Goal: Information Seeking & Learning: Learn about a topic

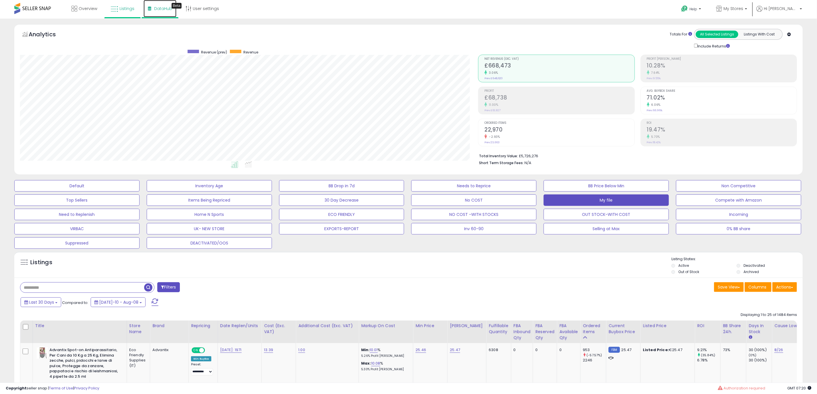
click at [154, 8] on span "DataHub" at bounding box center [163, 9] width 18 height 6
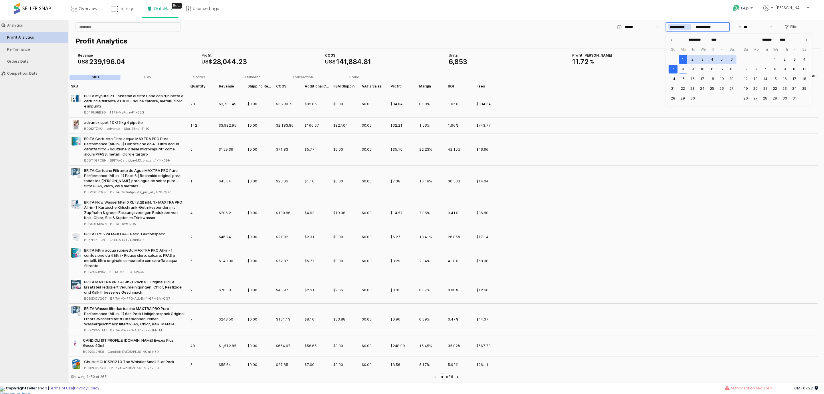
drag, startPoint x: 724, startPoint y: 26, endPoint x: 668, endPoint y: 23, distance: 56.7
click at [668, 23] on div "**********" at bounding box center [697, 27] width 63 height 9
click at [635, 88] on div "Fees Fees" at bounding box center [646, 86] width 344 height 9
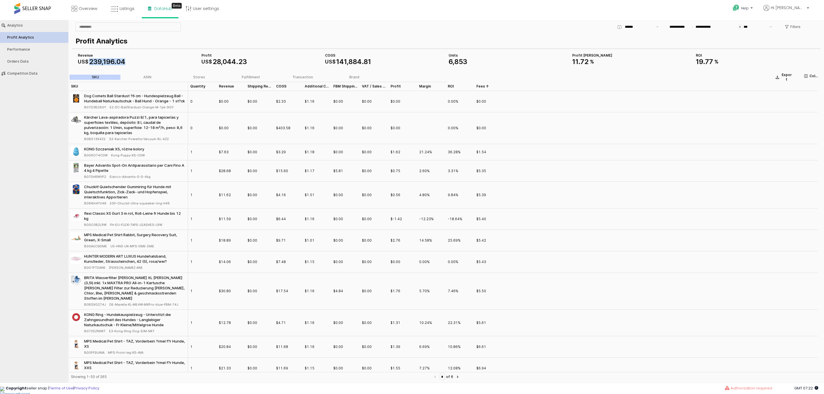
drag, startPoint x: 118, startPoint y: 58, endPoint x: 90, endPoint y: 58, distance: 27.8
click at [90, 58] on div "US$ 239 , 196 . 04" at bounding box center [137, 61] width 119 height 7
copy div "239 , 196 . 04"
drag, startPoint x: 724, startPoint y: 62, endPoint x: 690, endPoint y: 65, distance: 33.9
click at [690, 65] on div "COGS US$ 141 , 884 . 81 Revenue US$ 239 , 196 . 04 Profit US$ 28 , 044 . 23 Uni…" at bounding box center [446, 59] width 741 height 14
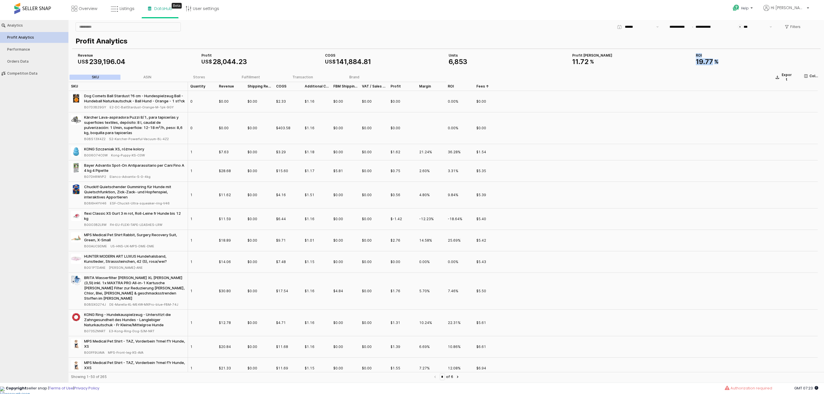
copy div "ROI 19 . 77 %"
click at [28, 50] on div "Performance" at bounding box center [37, 49] width 60 height 4
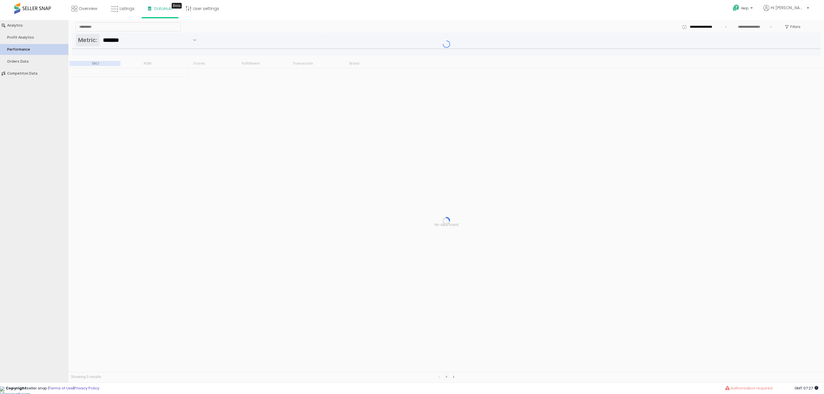
type input "***"
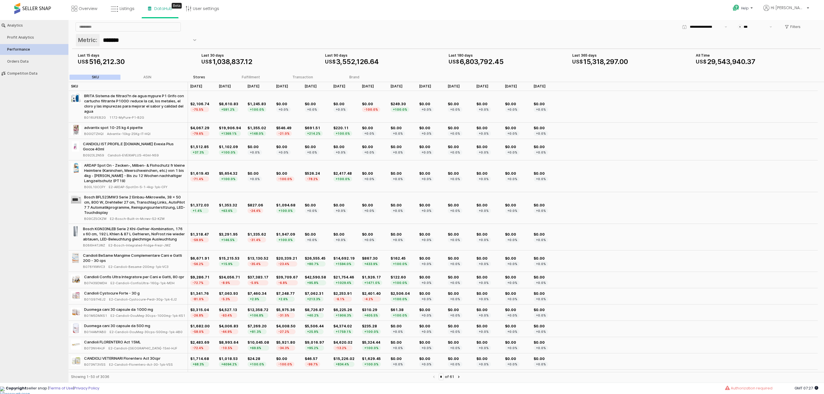
click at [200, 75] on div "Stores" at bounding box center [199, 77] width 12 height 4
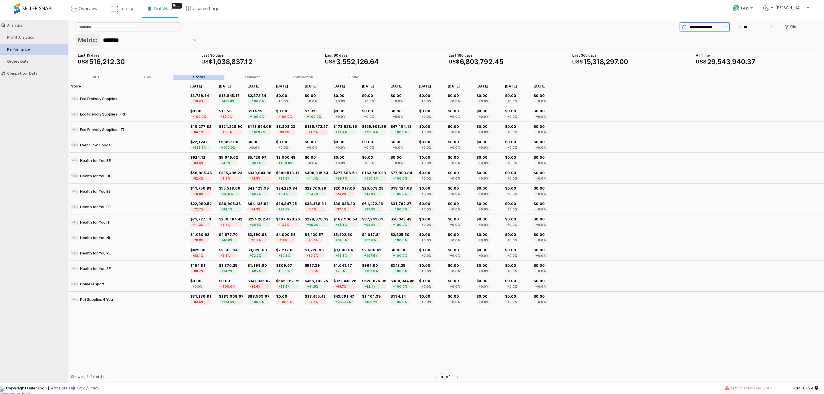
click at [705, 27] on input "App Frame" at bounding box center [705, 27] width 31 height 6
click at [698, 39] on div "30 Days – Daily" at bounding box center [702, 38] width 38 height 5
type input "**********"
